Goal: Task Accomplishment & Management: Manage account settings

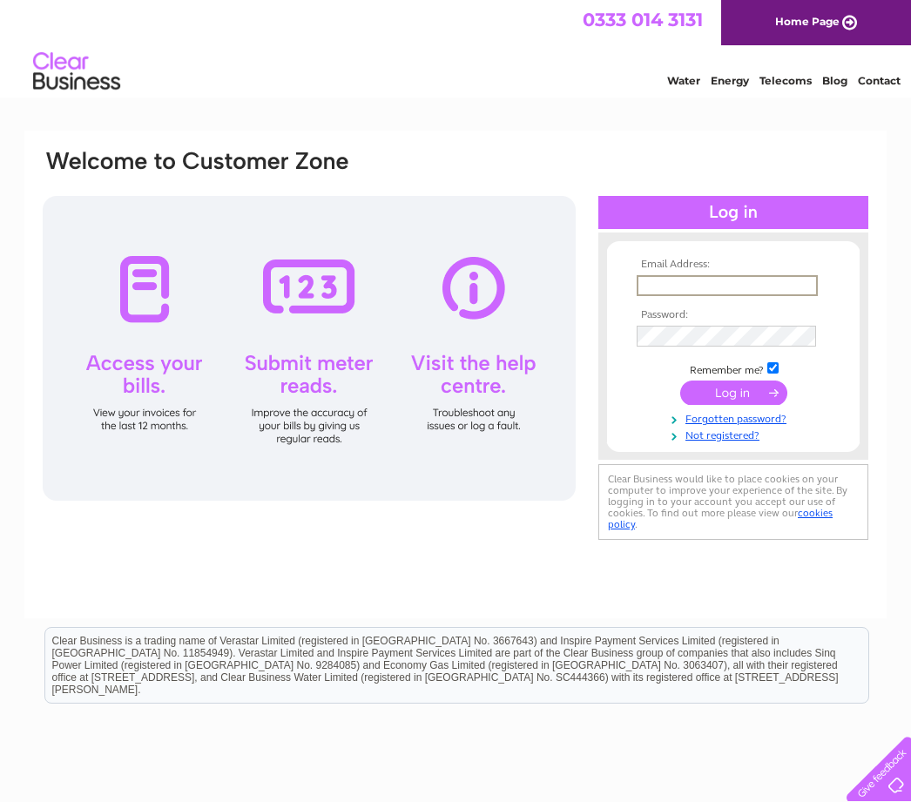
type input "motorcourt@live.co.uk"
click at [733, 394] on input "submit" at bounding box center [733, 391] width 107 height 24
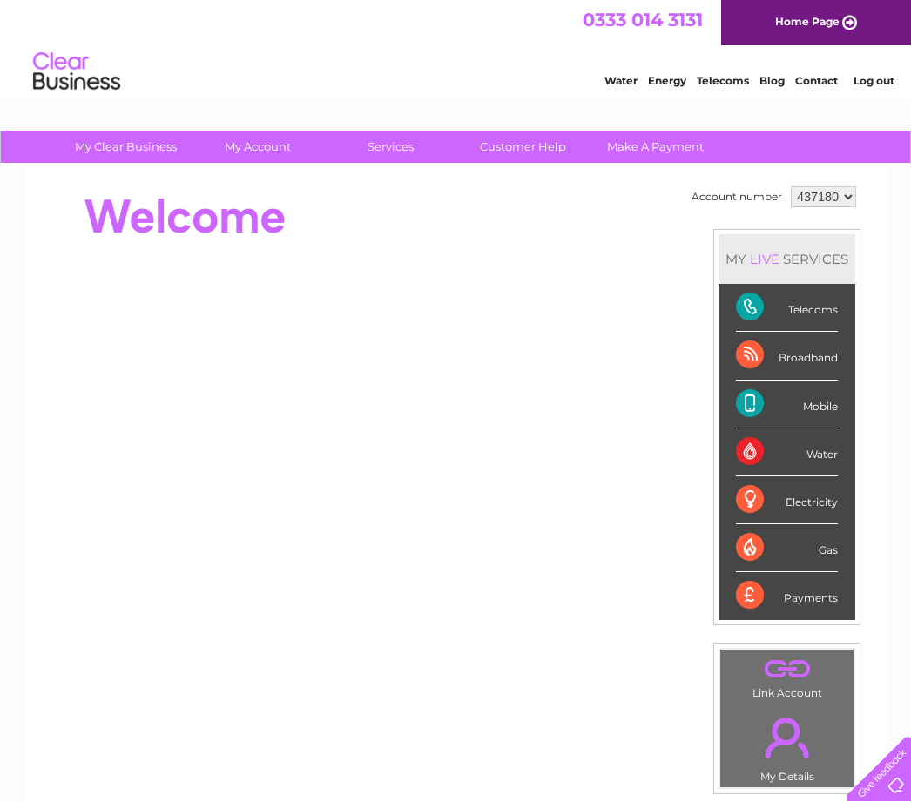
click at [813, 407] on div "Mobile" at bounding box center [787, 405] width 102 height 48
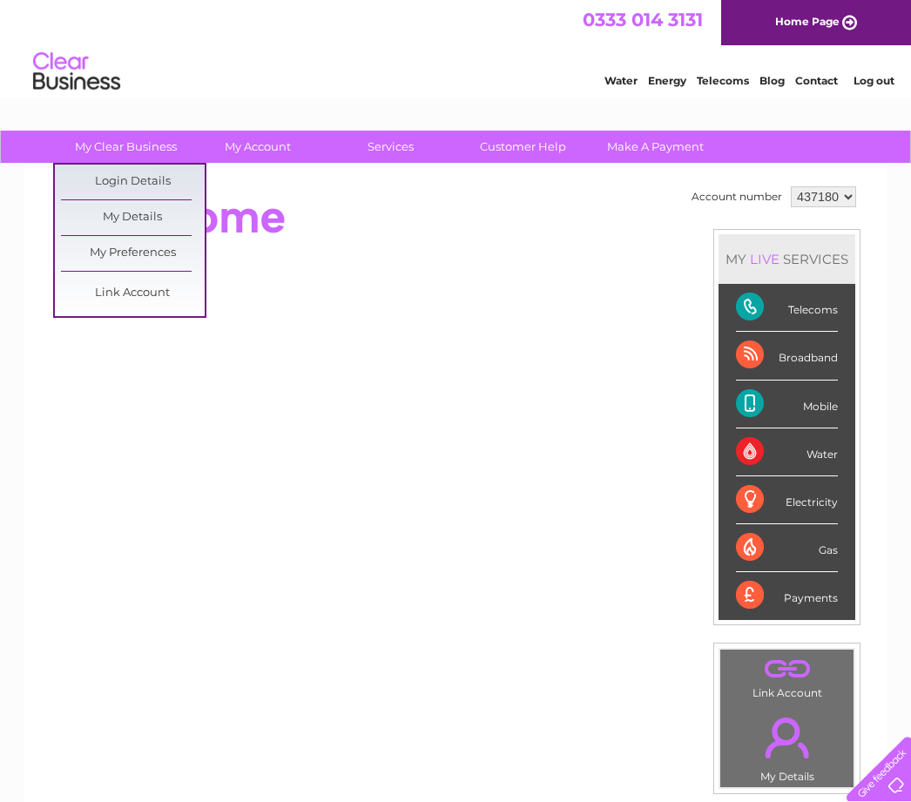
click at [350, 246] on div at bounding box center [358, 217] width 634 height 70
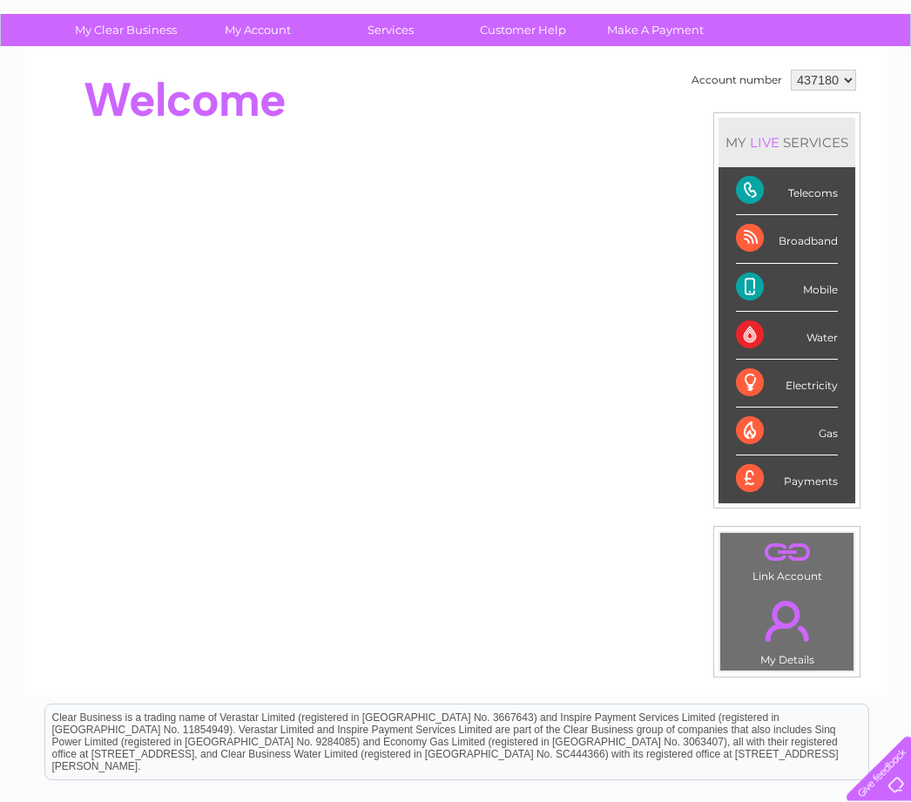
scroll to position [121, 0]
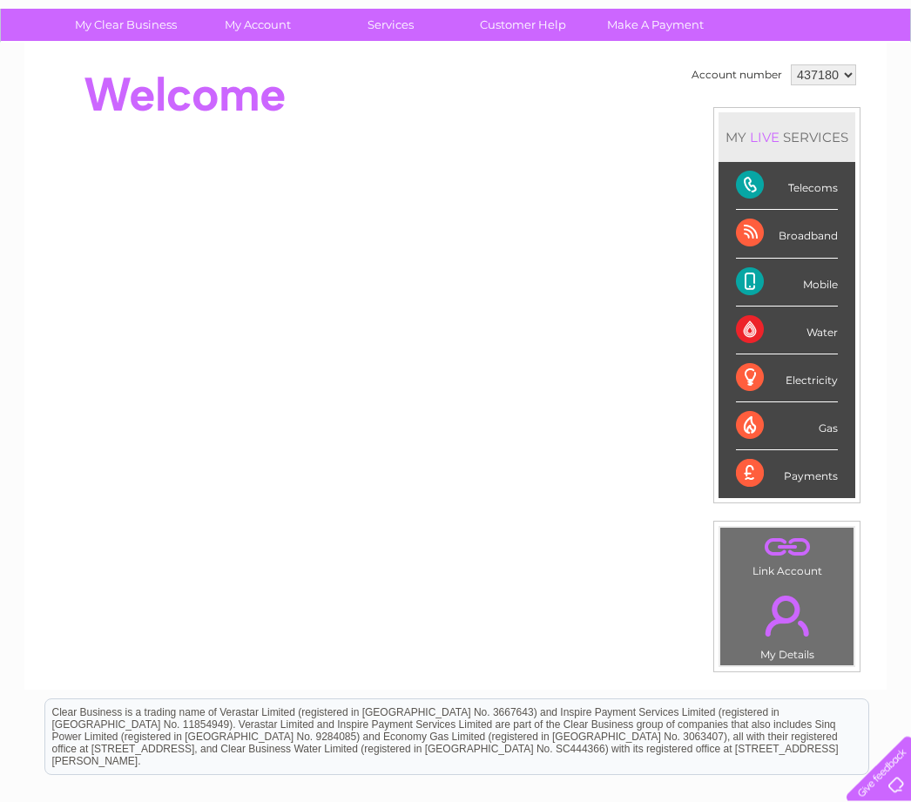
click at [810, 287] on div "Mobile" at bounding box center [787, 284] width 102 height 48
click at [760, 290] on div "Mobile" at bounding box center [787, 284] width 102 height 48
click at [765, 286] on div "Mobile" at bounding box center [787, 284] width 102 height 48
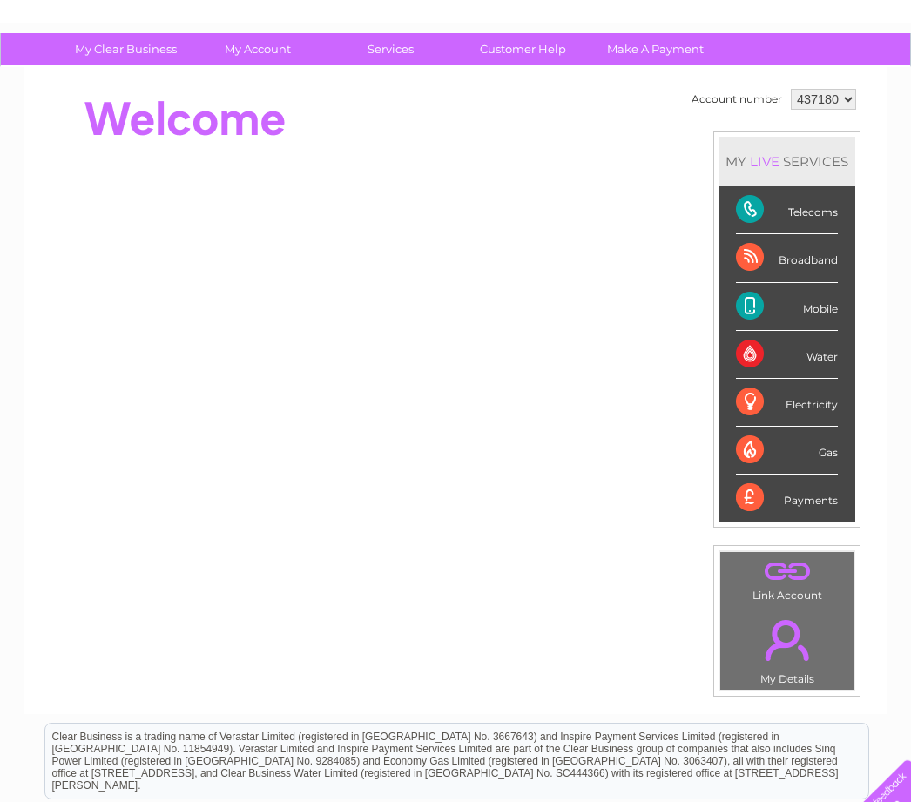
scroll to position [0, 0]
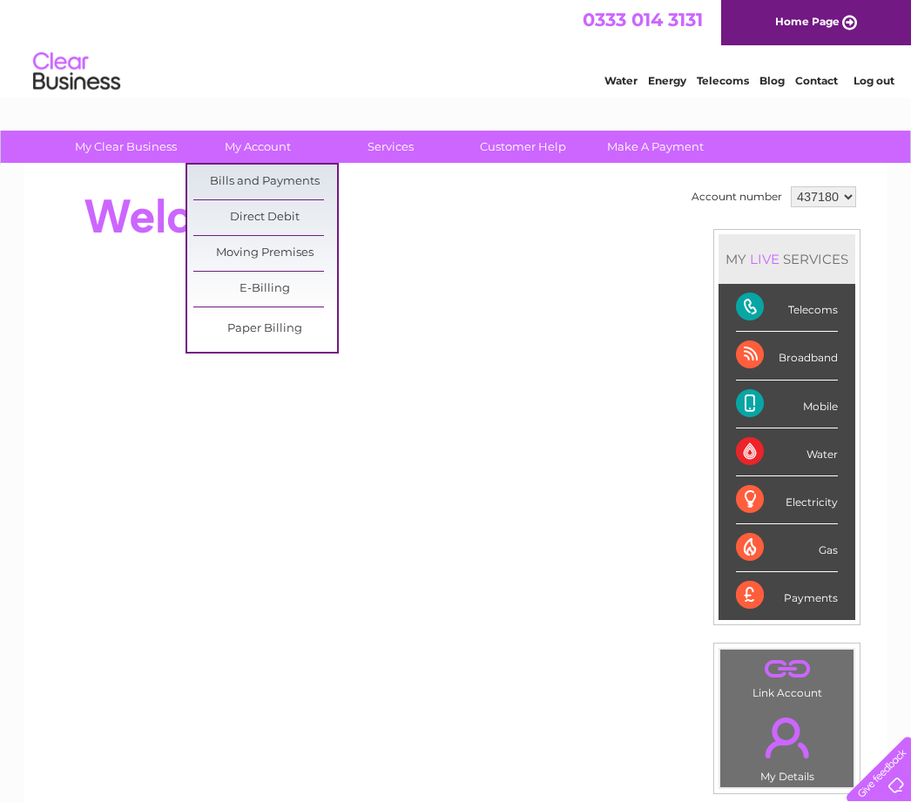
click at [285, 297] on link "E-Billing" at bounding box center [265, 289] width 144 height 35
click at [277, 292] on link "E-Billing" at bounding box center [265, 289] width 144 height 35
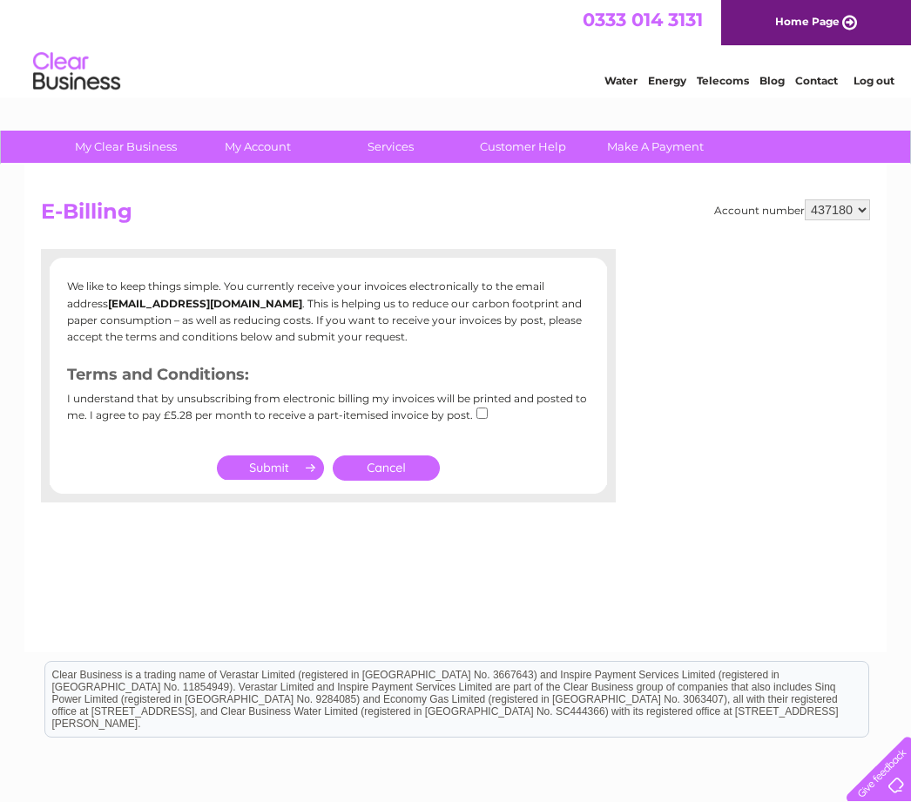
click at [399, 465] on link "Cancel" at bounding box center [386, 467] width 107 height 25
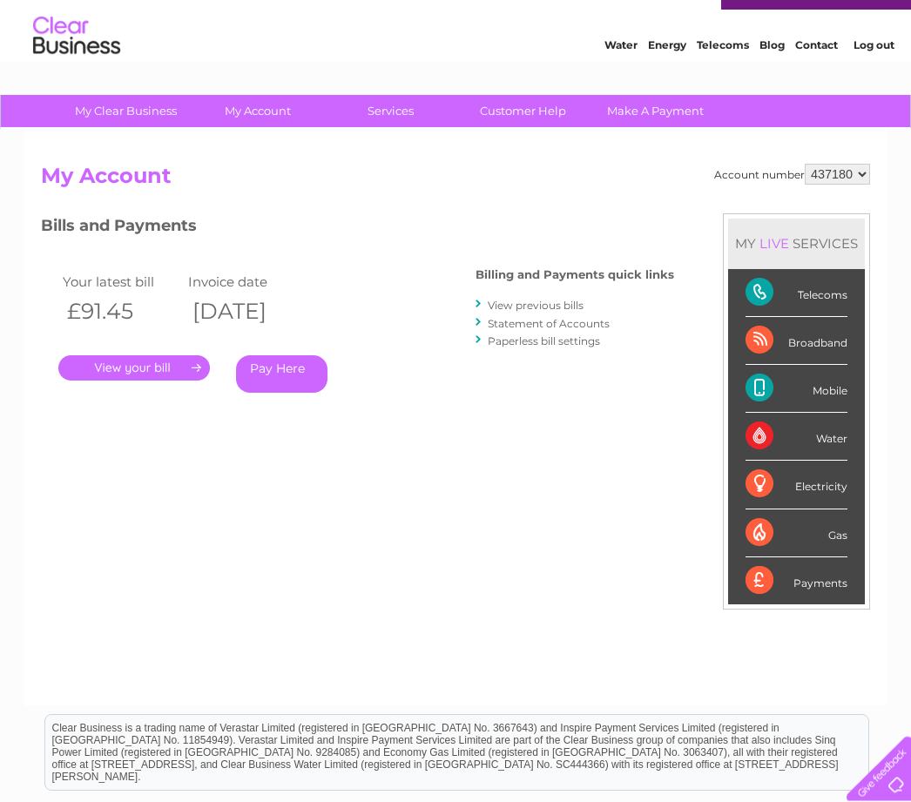
scroll to position [37, 0]
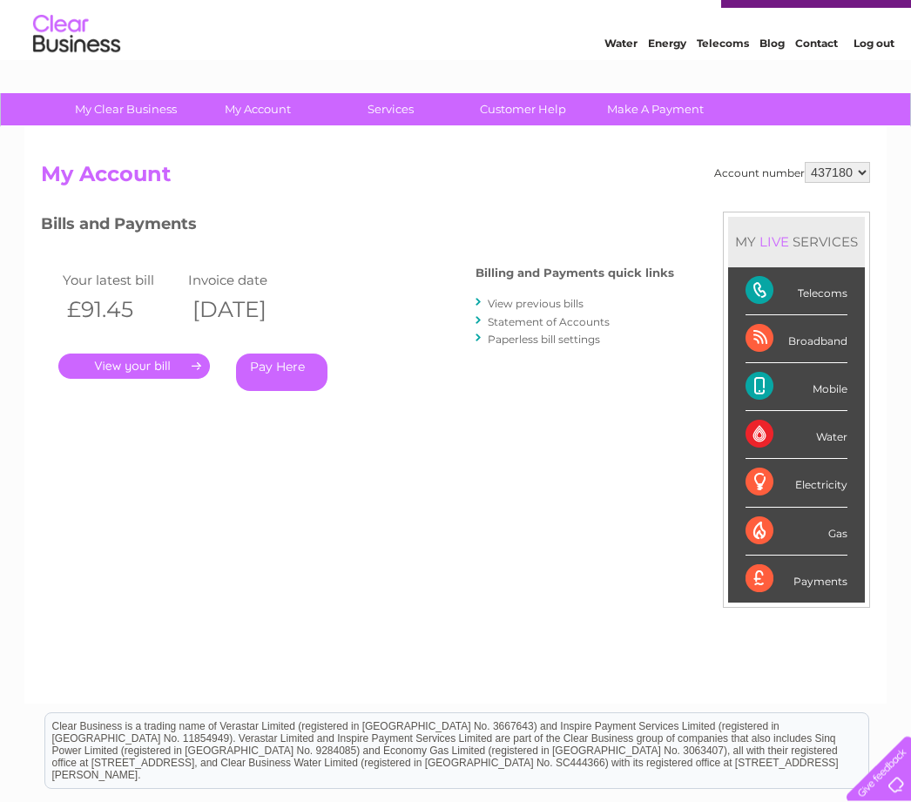
click at [537, 303] on link "View previous bills" at bounding box center [536, 304] width 96 height 13
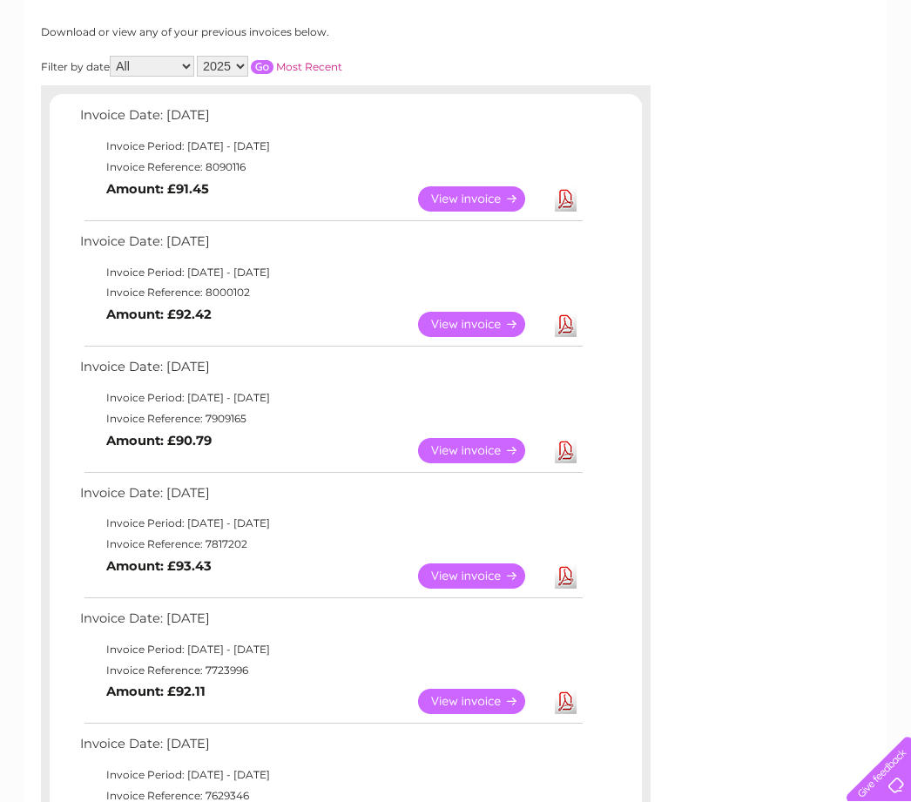
scroll to position [222, 0]
click at [488, 327] on link "View" at bounding box center [482, 325] width 128 height 25
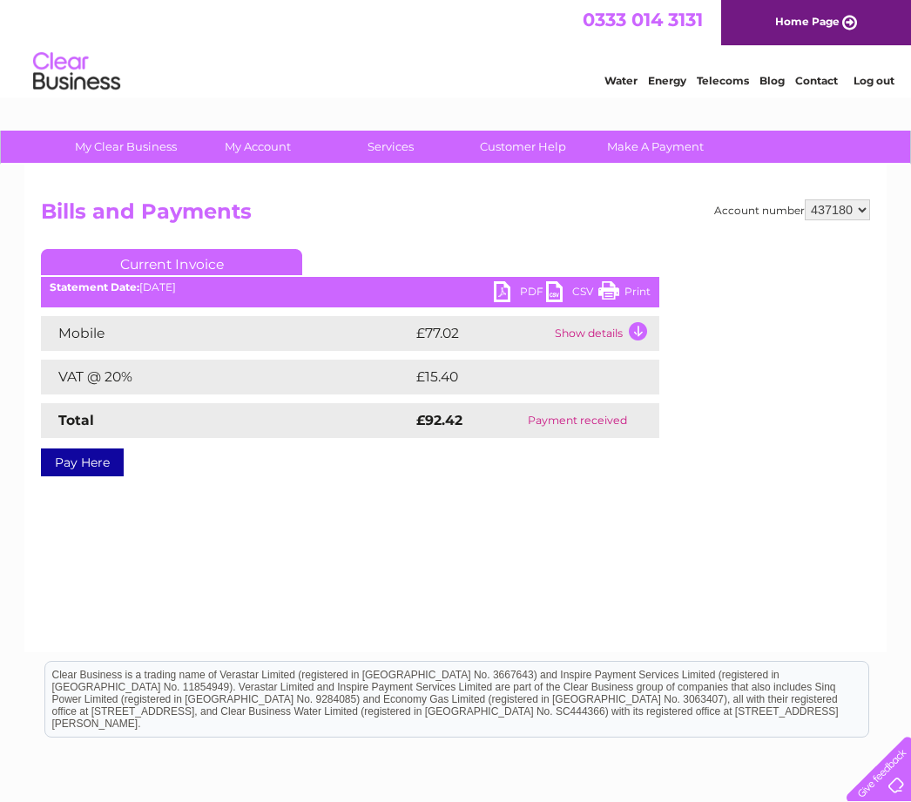
click at [624, 292] on link "Print" at bounding box center [624, 293] width 52 height 25
click at [513, 294] on link "PDF" at bounding box center [520, 293] width 52 height 25
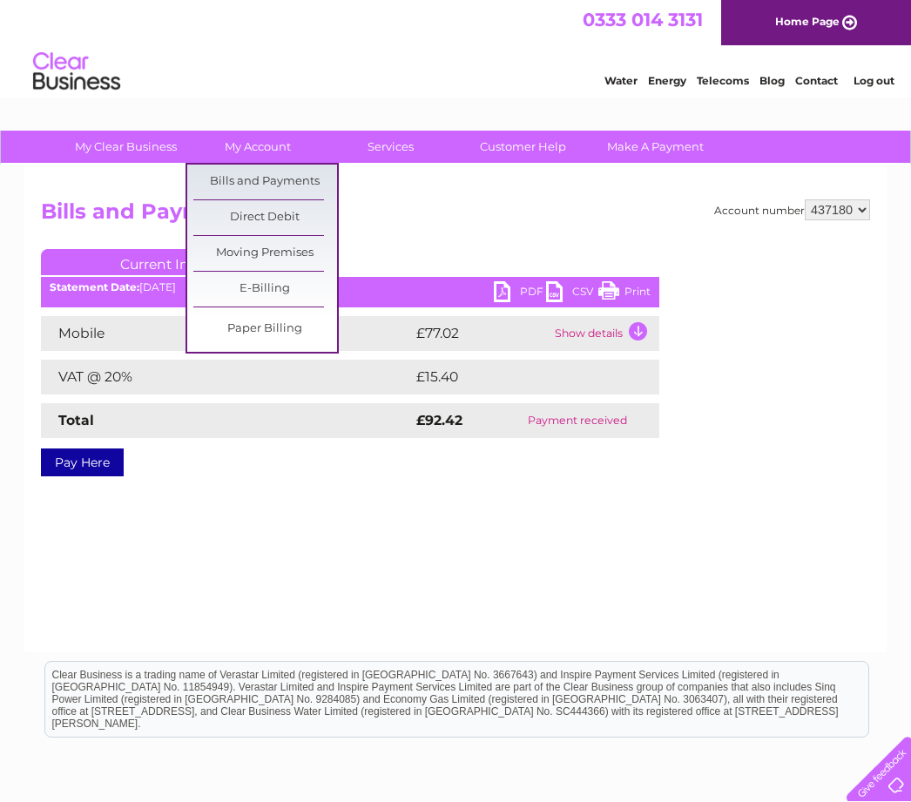
click at [287, 176] on link "Bills and Payments" at bounding box center [265, 182] width 144 height 35
click at [282, 184] on link "Bills and Payments" at bounding box center [265, 182] width 144 height 35
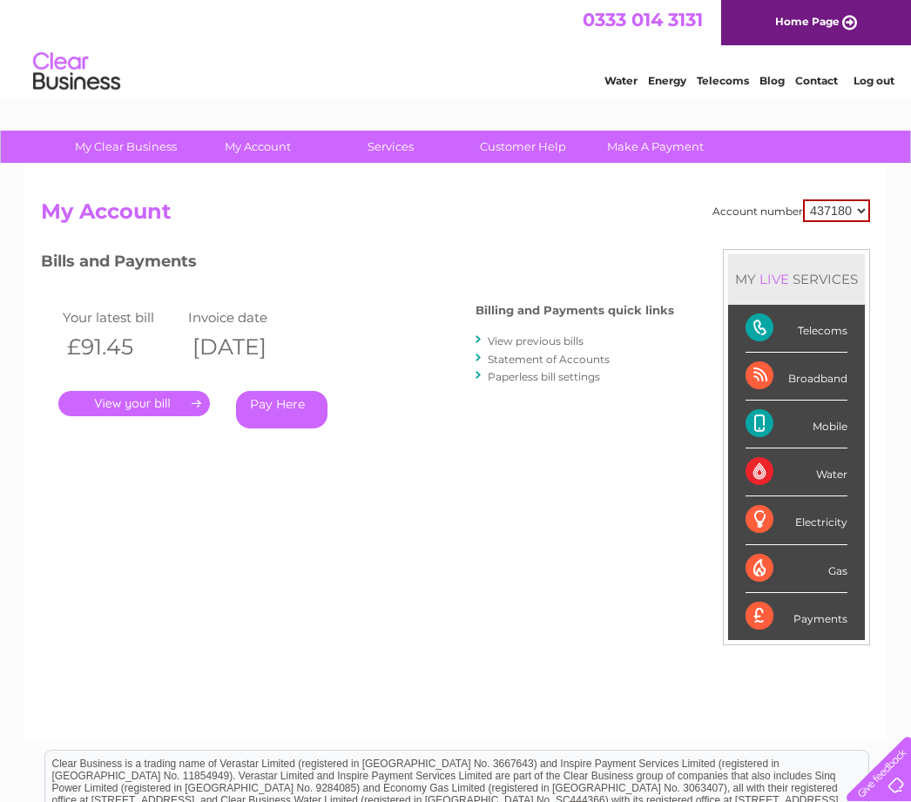
click at [530, 344] on link "View previous bills" at bounding box center [536, 340] width 96 height 13
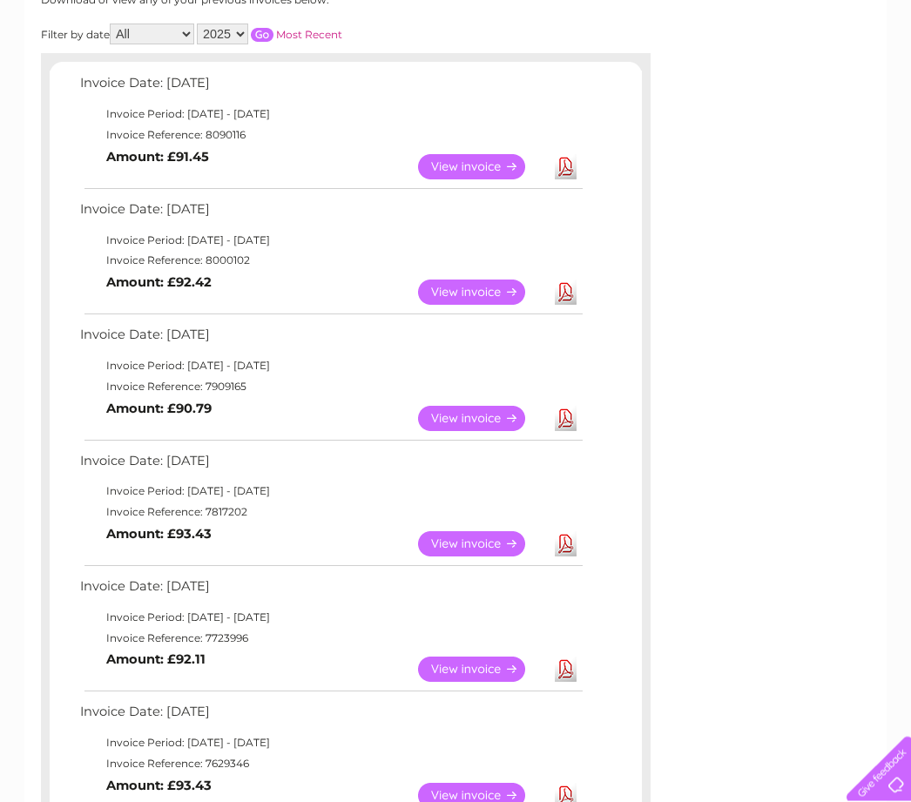
scroll to position [255, 0]
click at [477, 427] on link "View" at bounding box center [482, 418] width 128 height 25
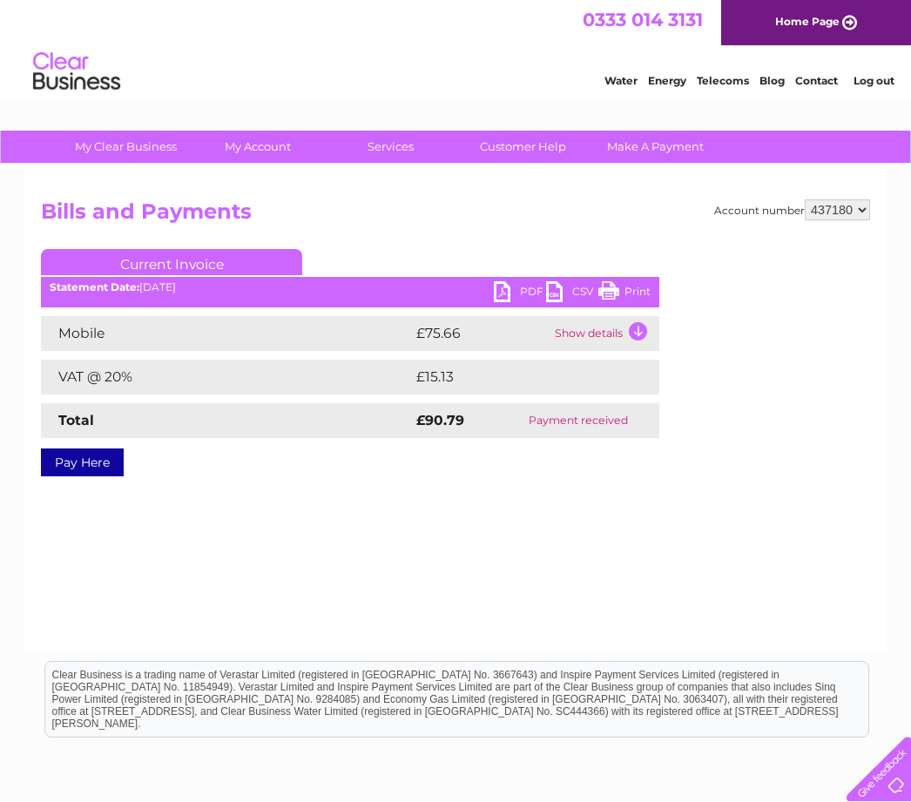
click at [507, 294] on link "PDF" at bounding box center [520, 293] width 52 height 25
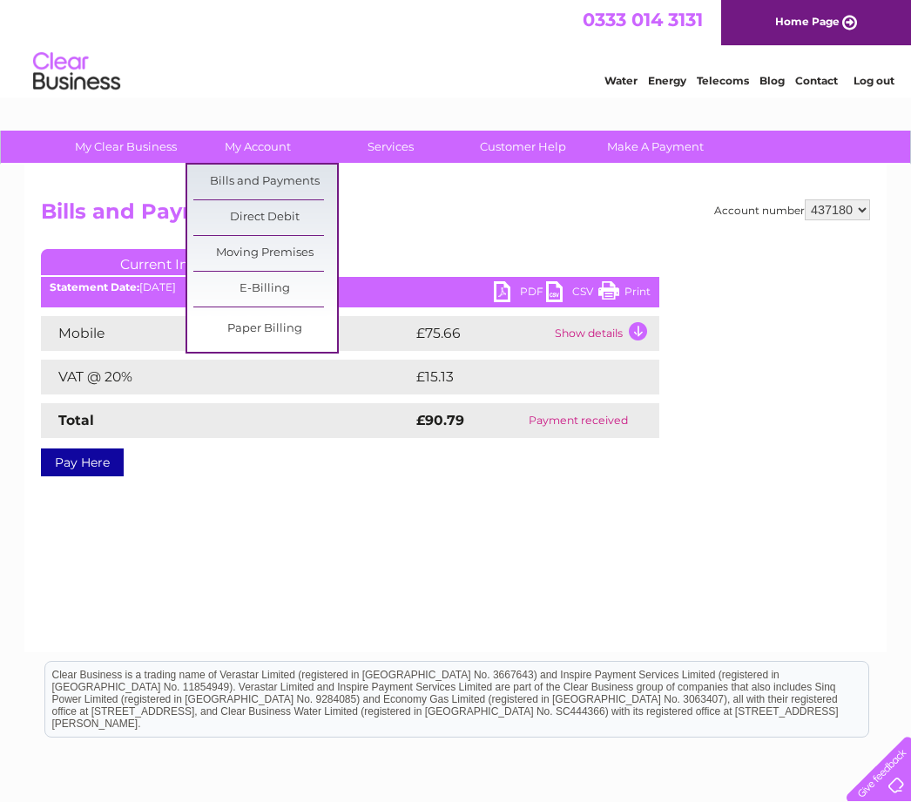
click at [284, 192] on link "Bills and Payments" at bounding box center [265, 182] width 144 height 35
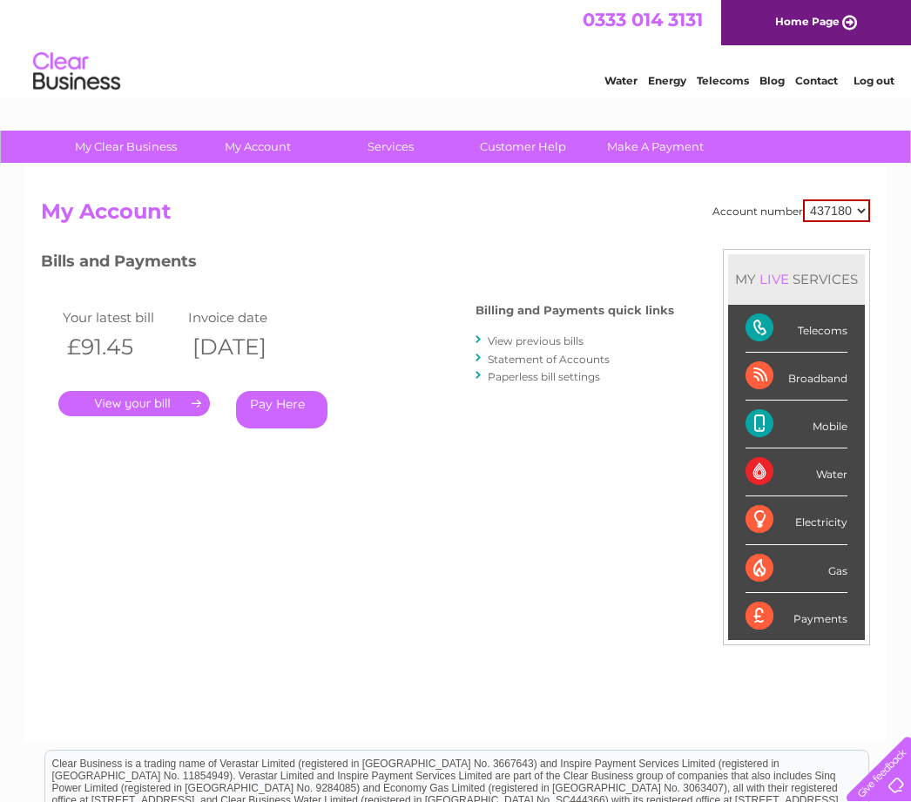
click at [578, 345] on link "View previous bills" at bounding box center [536, 340] width 96 height 13
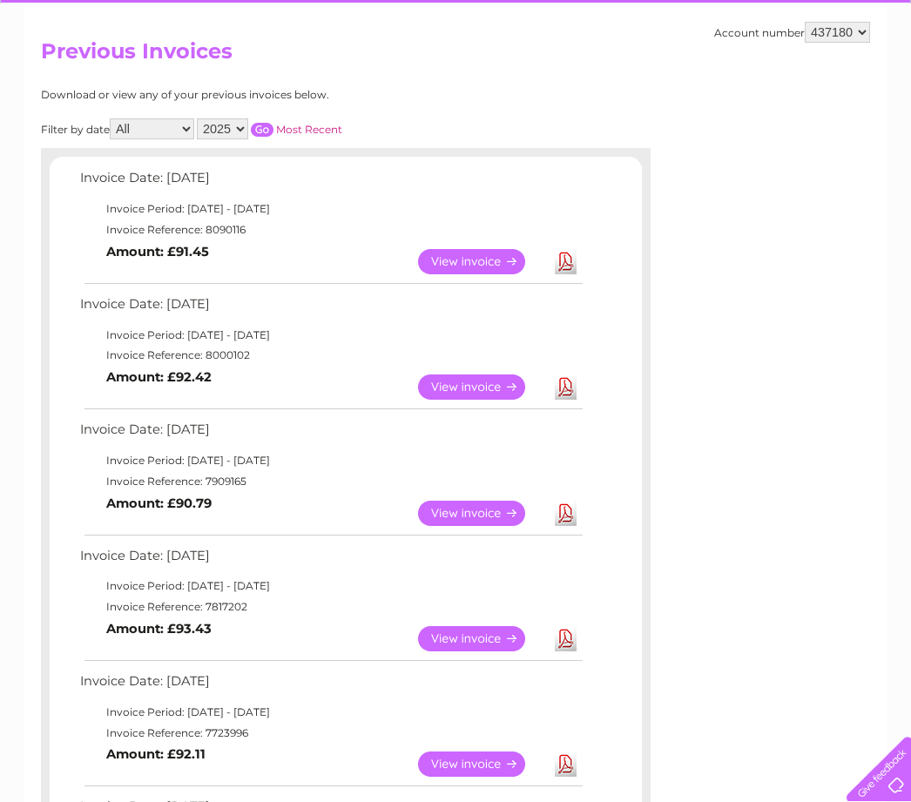
scroll to position [162, 0]
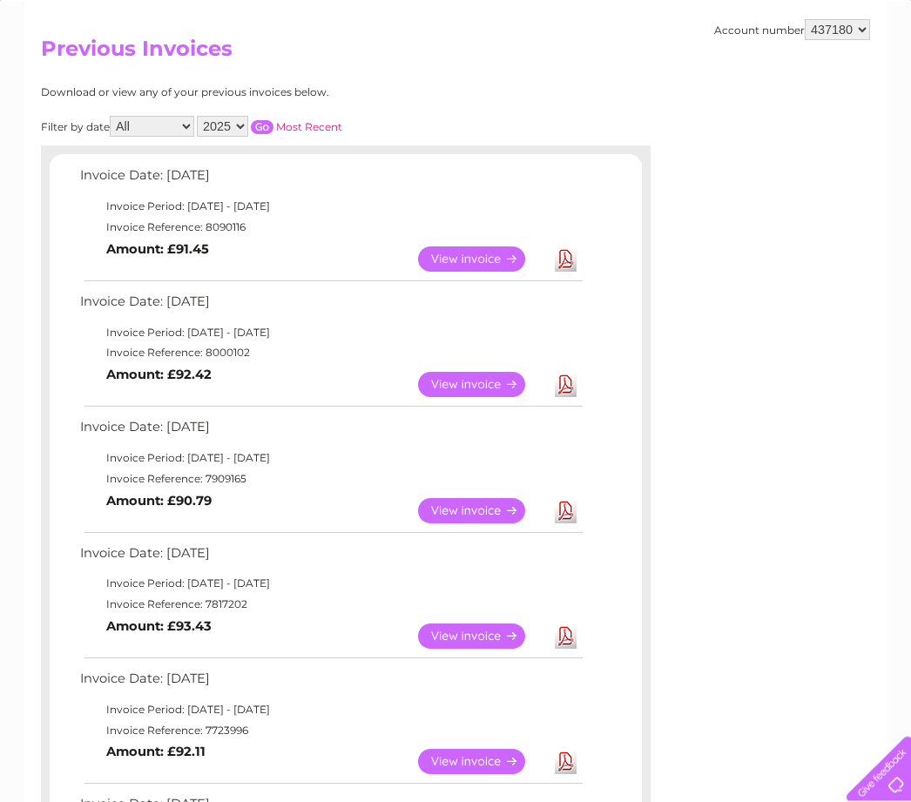
click at [490, 632] on link "View" at bounding box center [482, 636] width 128 height 25
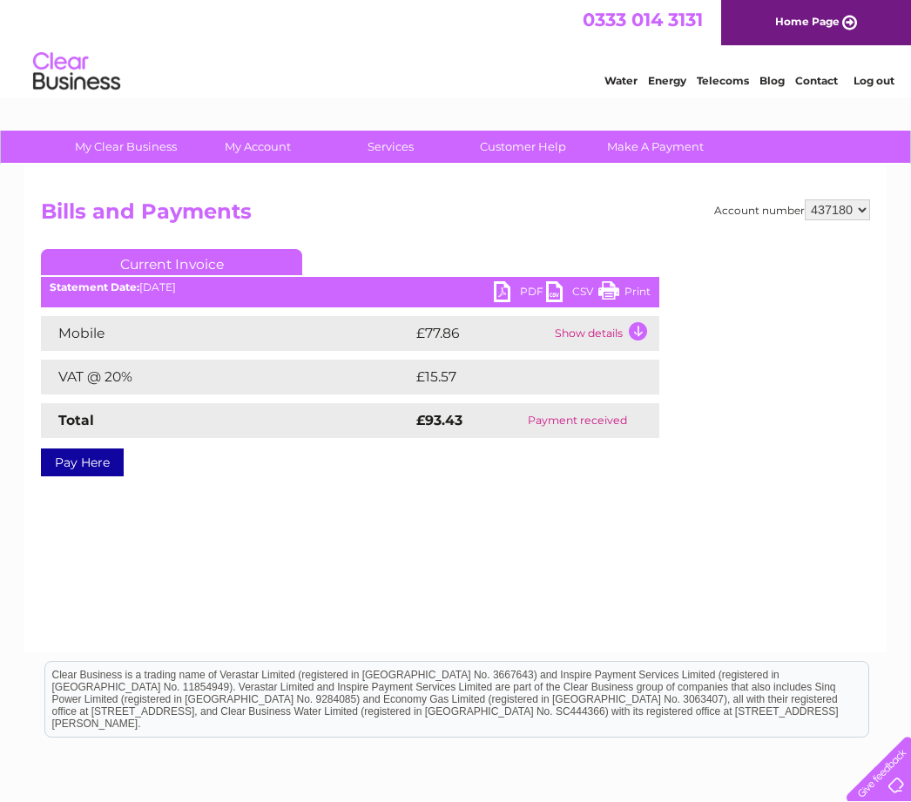
click at [516, 294] on link "PDF" at bounding box center [520, 293] width 52 height 25
